Goal: Register for event/course

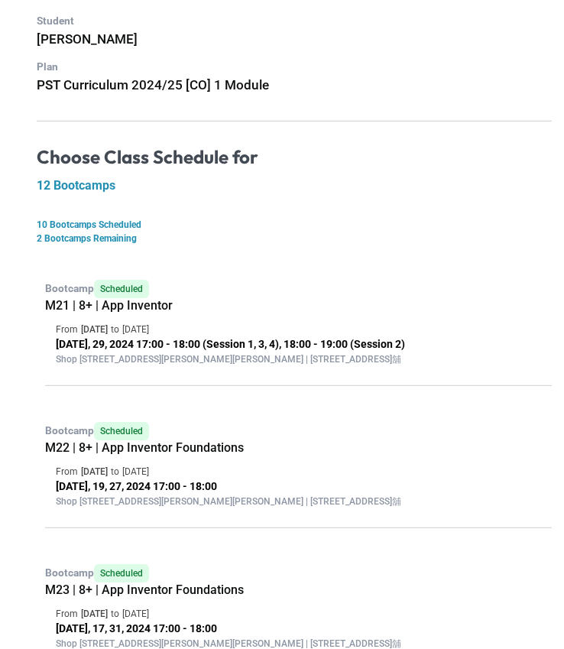
scroll to position [136, 0]
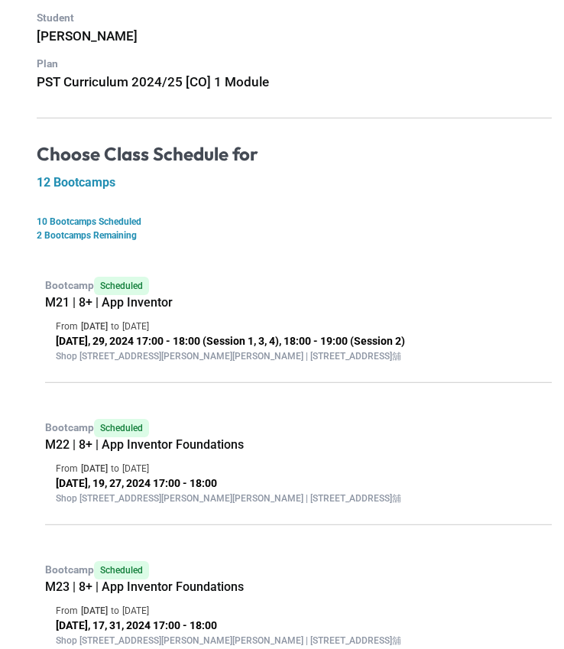
click at [126, 233] on p "2 Bootcamps Remaining" at bounding box center [294, 236] width 515 height 14
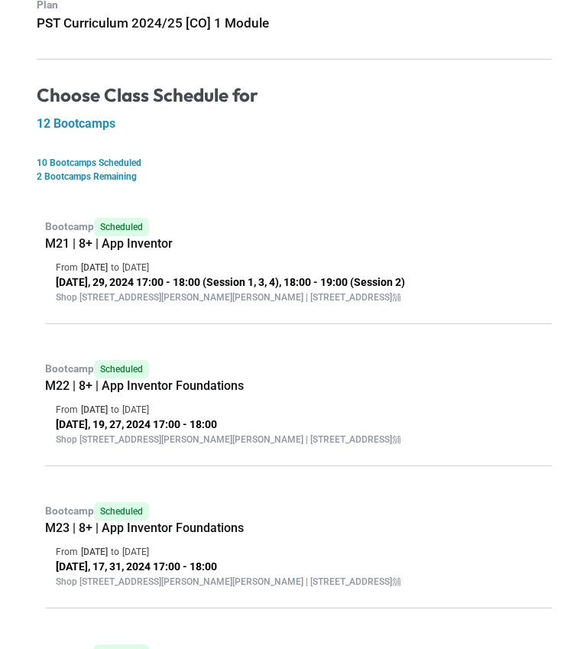
scroll to position [0, 0]
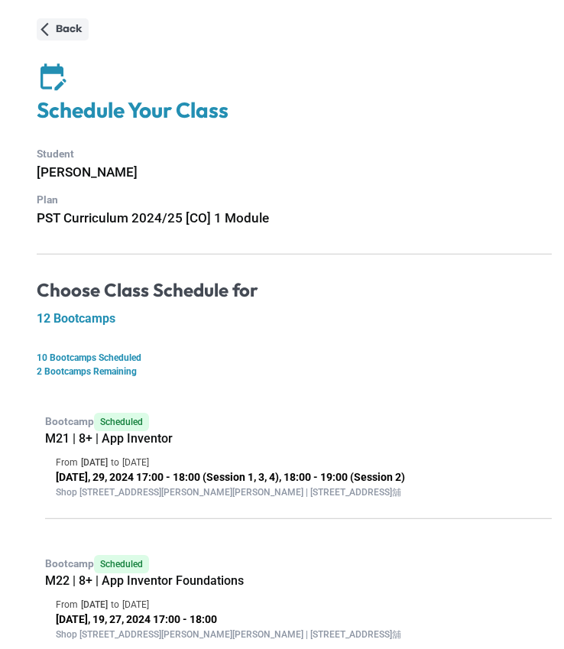
click at [50, 33] on icon "button" at bounding box center [45, 29] width 16 height 16
click at [89, 375] on p "2 Bootcamps Remaining" at bounding box center [294, 372] width 515 height 14
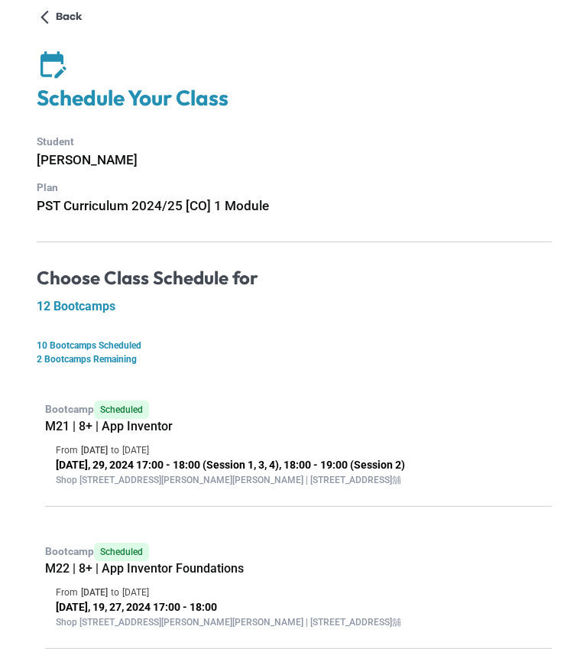
scroll to position [13, 0]
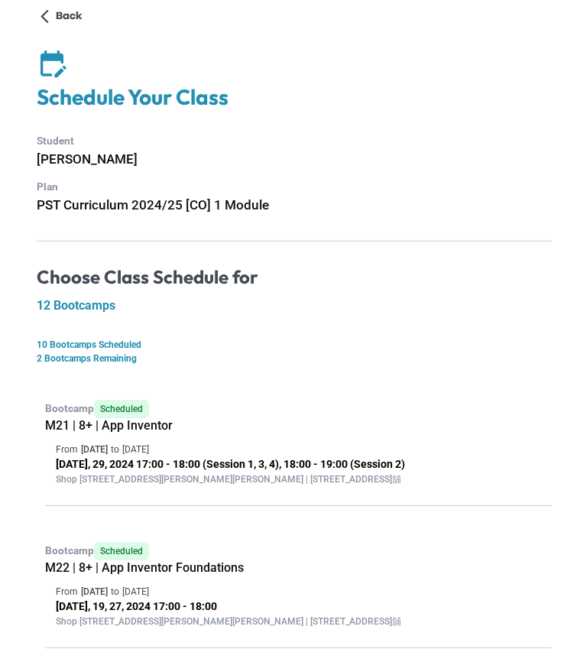
click at [102, 341] on p "10 Bootcamps Scheduled" at bounding box center [294, 345] width 515 height 14
click at [102, 356] on p "2 Bootcamps Remaining" at bounding box center [294, 359] width 515 height 14
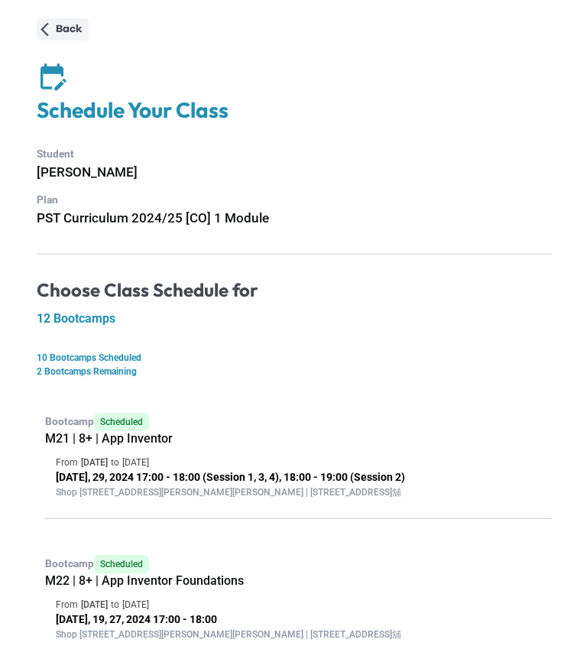
click at [44, 28] on icon "button" at bounding box center [45, 29] width 16 height 16
